Goal: Transaction & Acquisition: Book appointment/travel/reservation

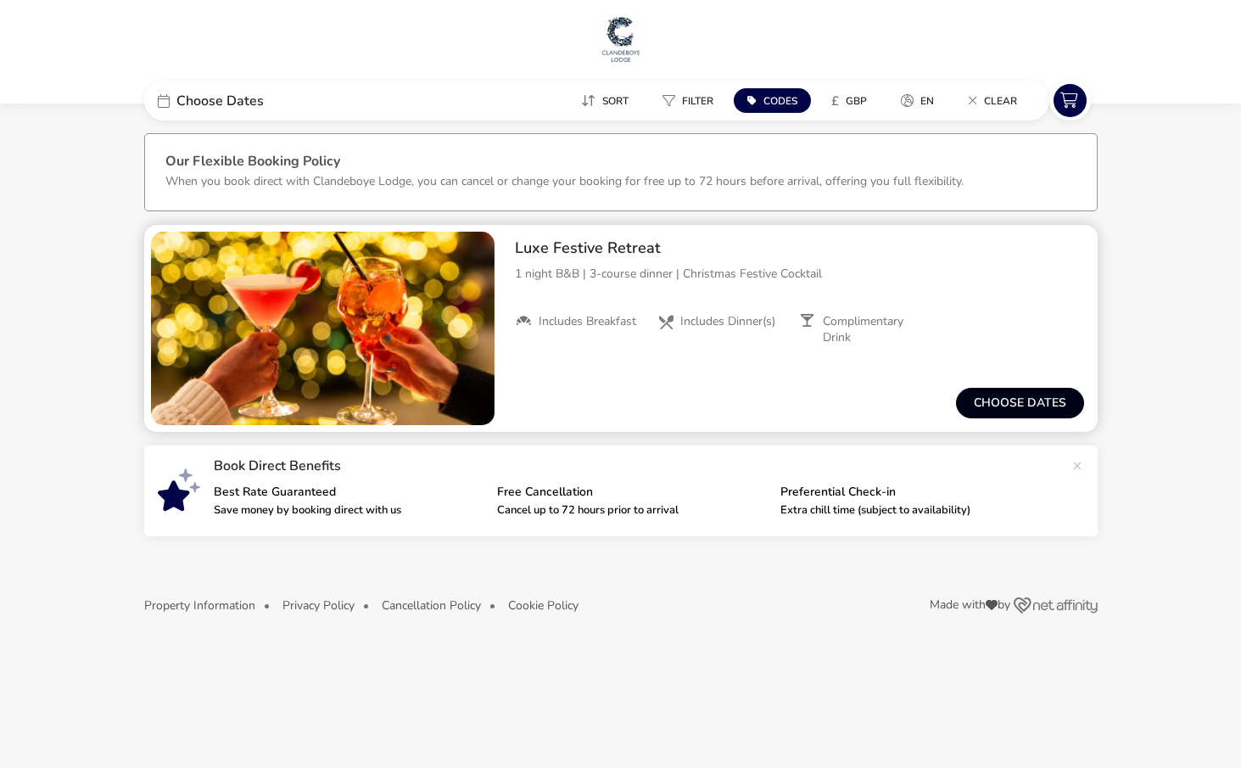
click at [1058, 400] on button "Choose dates" at bounding box center [1020, 403] width 128 height 31
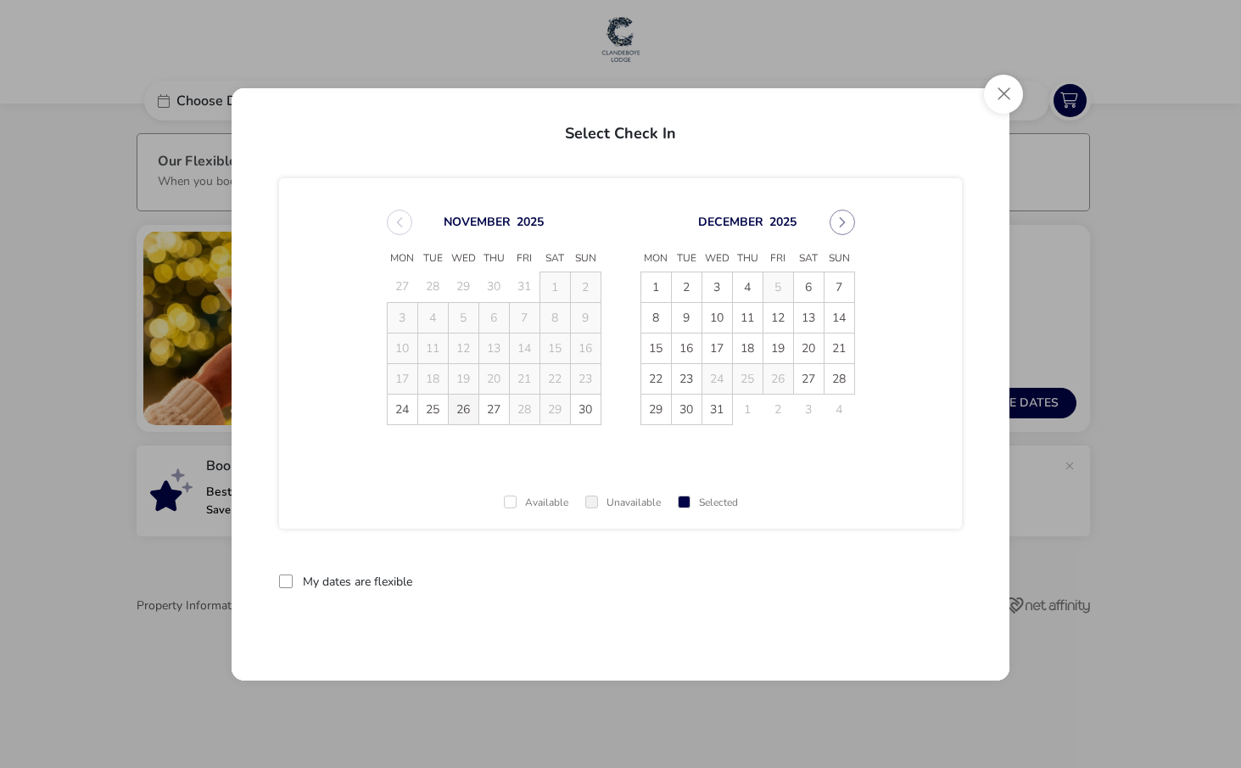
click at [458, 412] on span "26" at bounding box center [464, 410] width 30 height 30
click at [431, 415] on td "25" at bounding box center [433, 409] width 31 height 31
drag, startPoint x: 442, startPoint y: 411, endPoint x: 460, endPoint y: 440, distance: 33.9
click at [442, 412] on td "25" at bounding box center [433, 409] width 31 height 31
click at [462, 451] on div "November 2025 Mon Tue Wed Thu Fri Sat Sun 27 28 29 30 31 1 2 3 4 5 6 7 8 9 10 1…" at bounding box center [620, 353] width 683 height 350
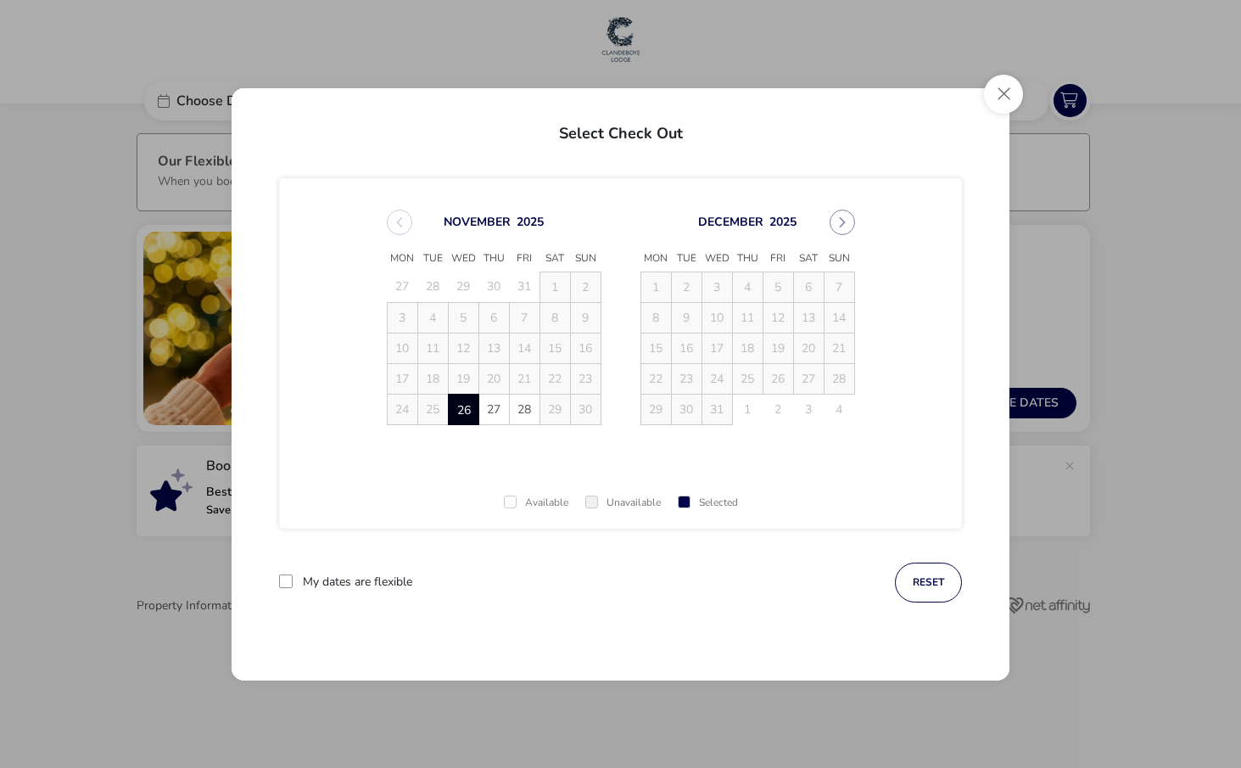
drag, startPoint x: 937, startPoint y: 579, endPoint x: 747, endPoint y: 524, distance: 197.9
click at [936, 579] on button "reset" at bounding box center [928, 583] width 67 height 40
click at [435, 409] on span "25" at bounding box center [433, 410] width 30 height 30
click at [502, 408] on span "27" at bounding box center [494, 410] width 30 height 30
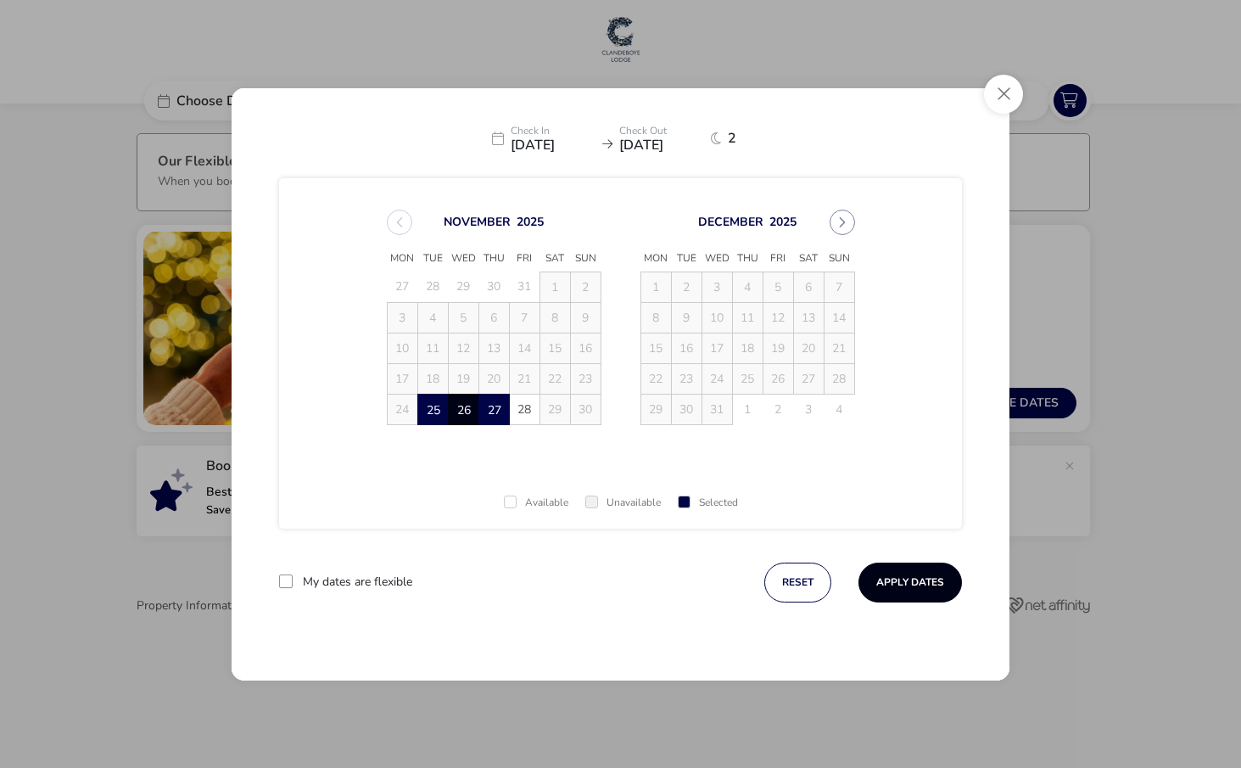
click at [916, 580] on button "Apply Dates" at bounding box center [911, 583] width 104 height 40
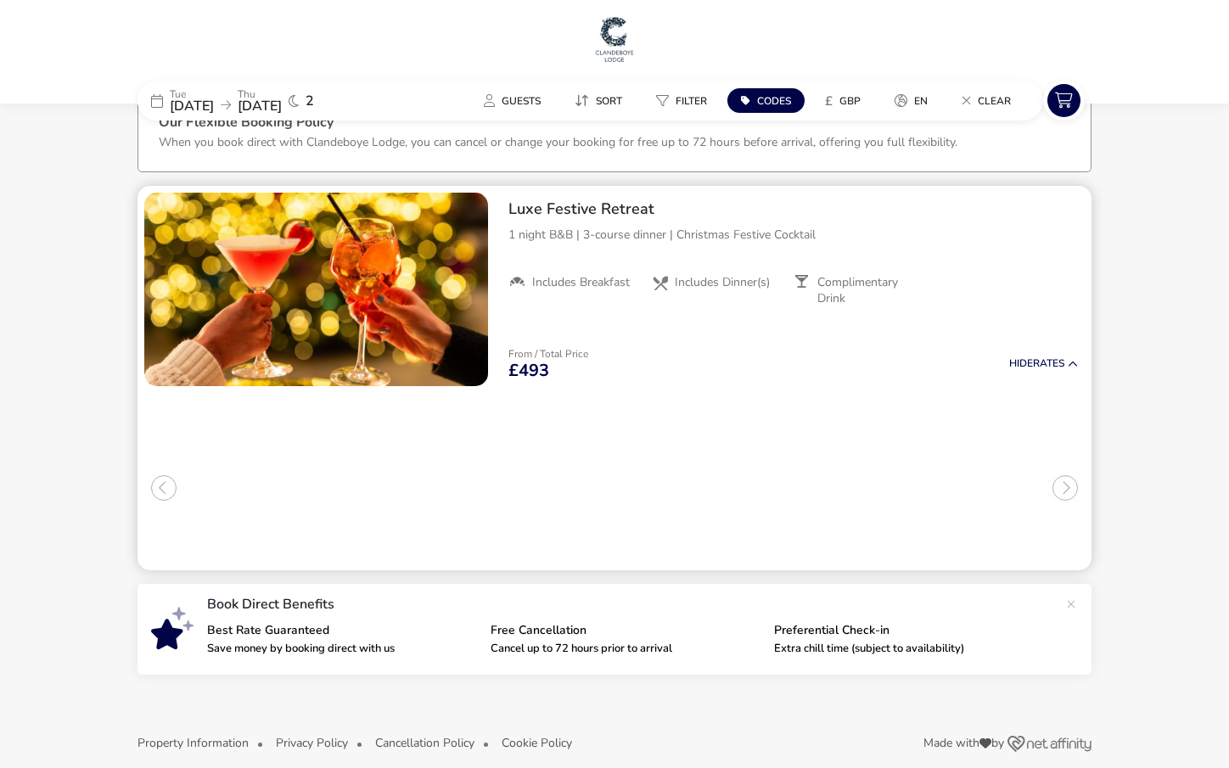
scroll to position [56, 0]
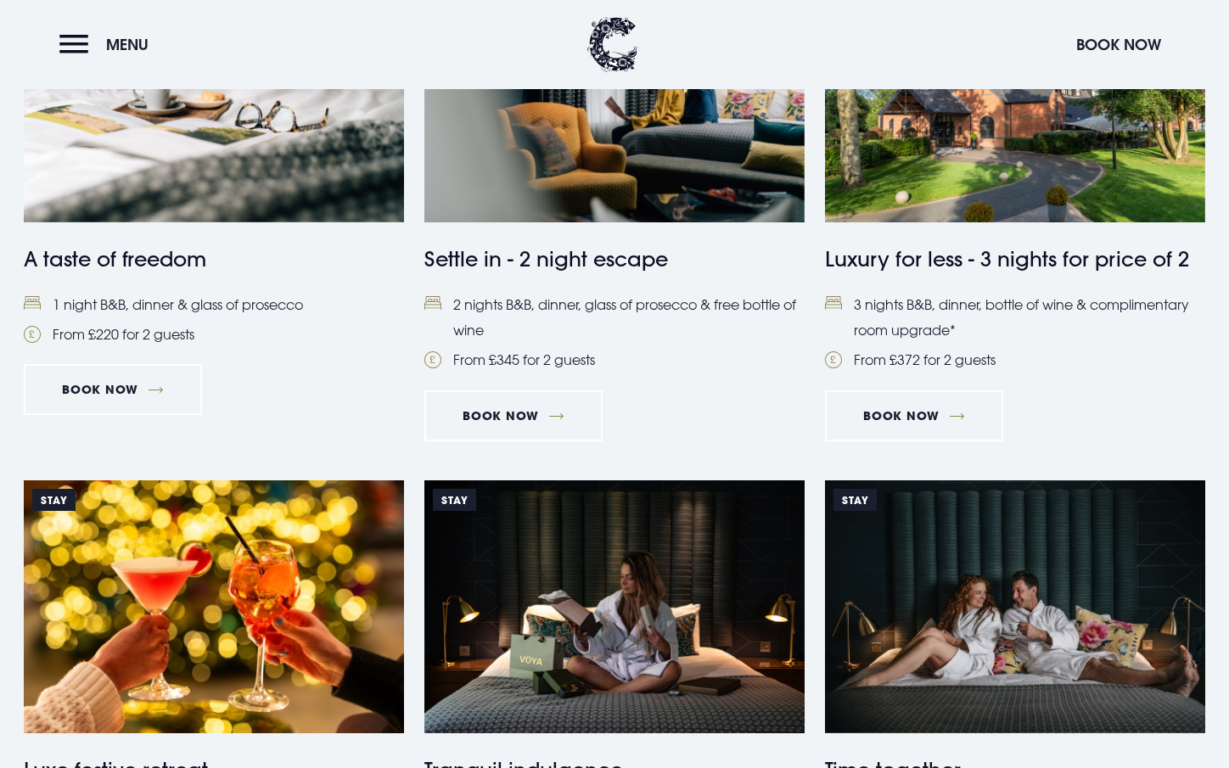
scroll to position [805, 0]
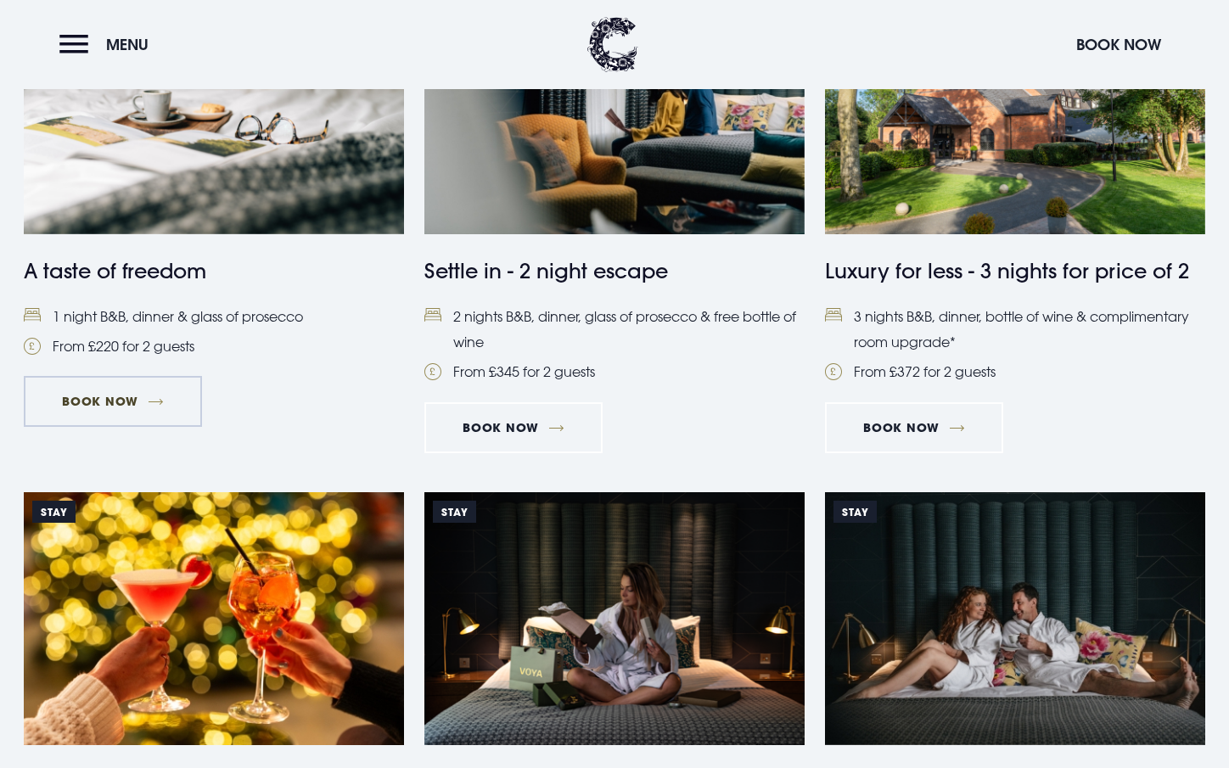
click at [129, 402] on link "Book Now" at bounding box center [113, 401] width 178 height 51
click at [517, 428] on link "Book Now" at bounding box center [513, 427] width 178 height 51
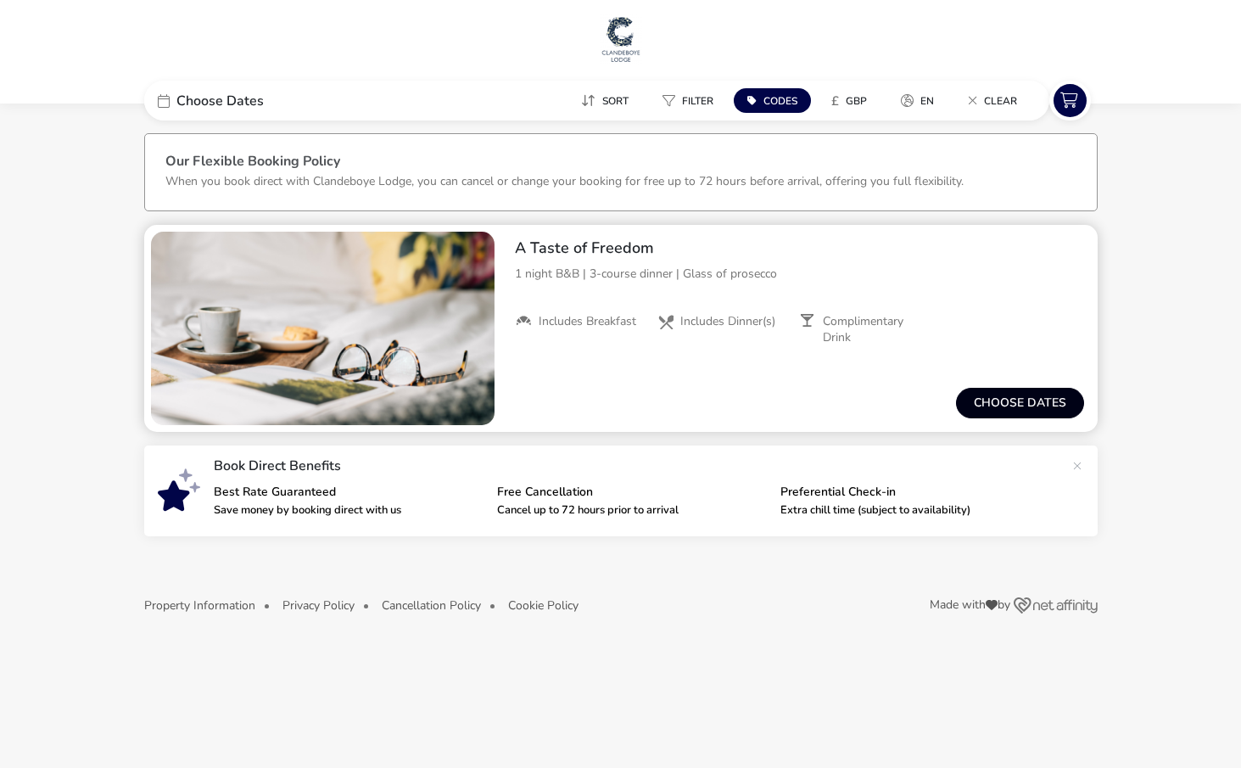
click at [1024, 409] on button "Choose dates" at bounding box center [1020, 403] width 128 height 31
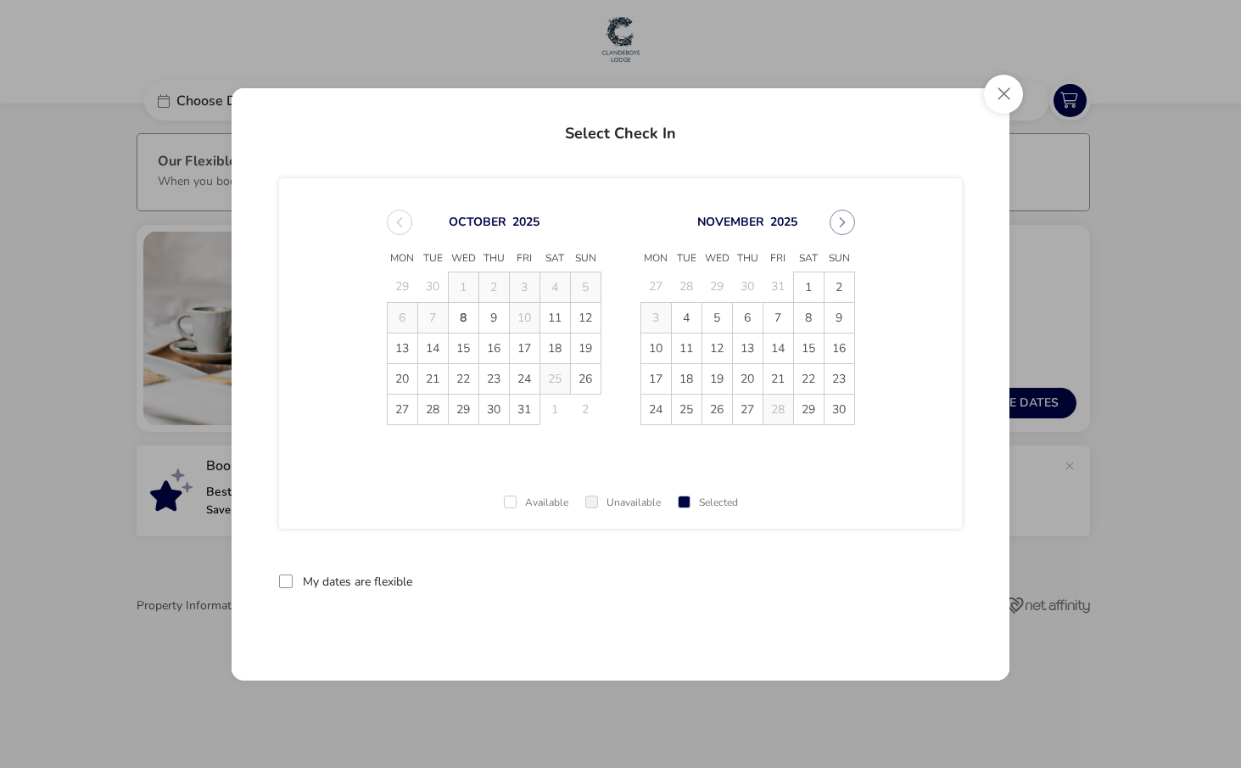
drag, startPoint x: 688, startPoint y: 418, endPoint x: 699, endPoint y: 418, distance: 11.0
click at [688, 418] on span "25" at bounding box center [687, 410] width 30 height 30
drag, startPoint x: 743, startPoint y: 414, endPoint x: 809, endPoint y: 455, distance: 77.0
click at [744, 416] on span "27" at bounding box center [748, 410] width 30 height 30
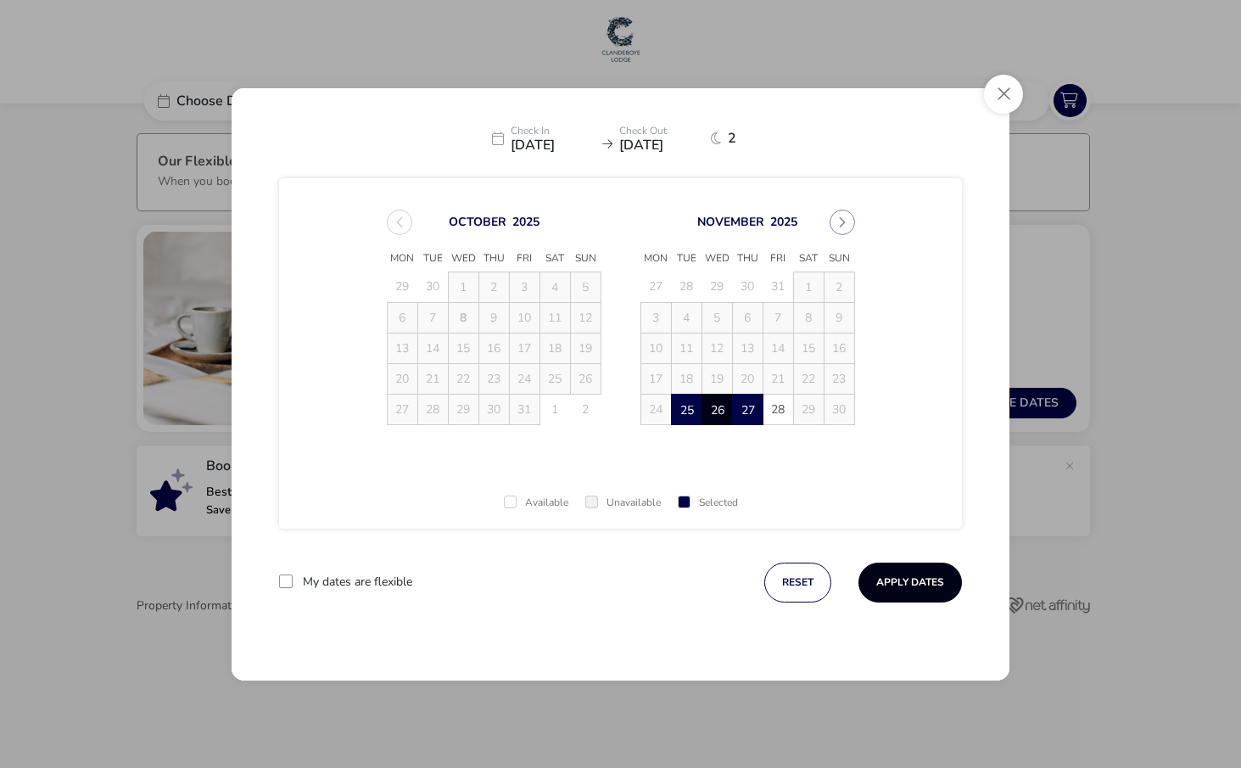
click at [911, 587] on button "Apply Dates" at bounding box center [911, 583] width 104 height 40
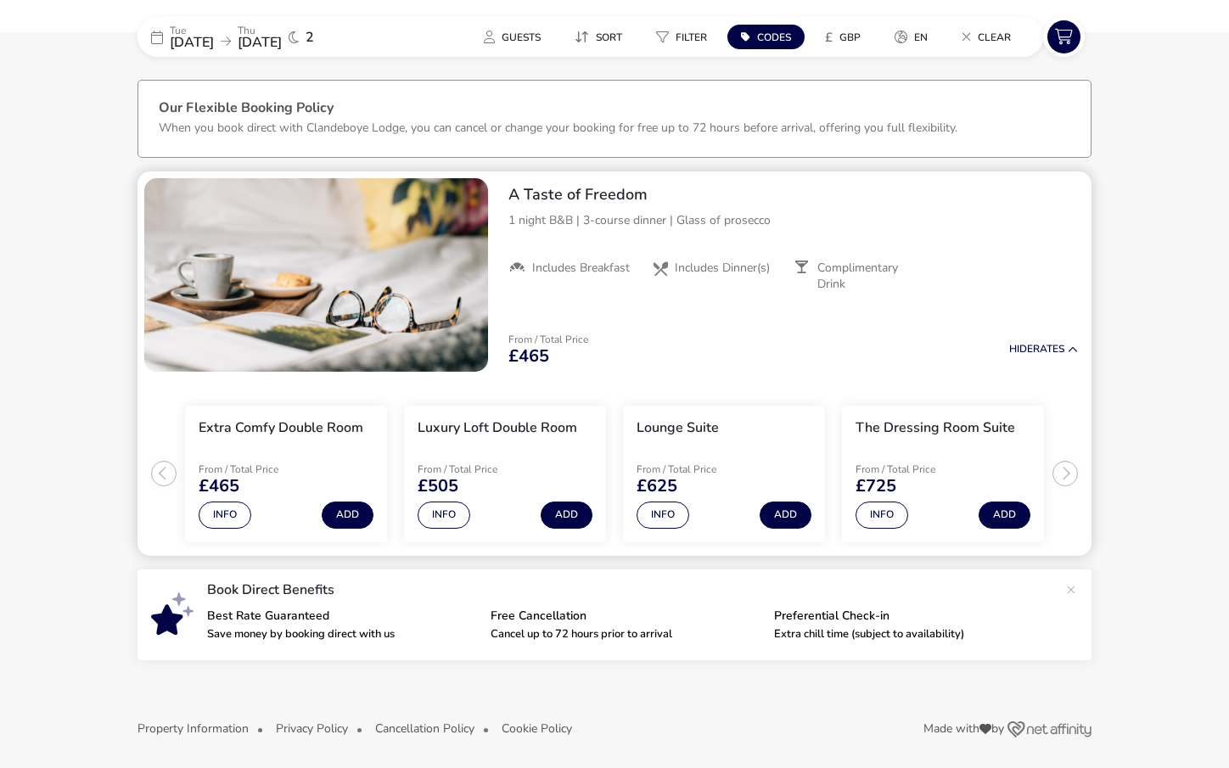
scroll to position [56, 0]
